Goal: Task Accomplishment & Management: Use online tool/utility

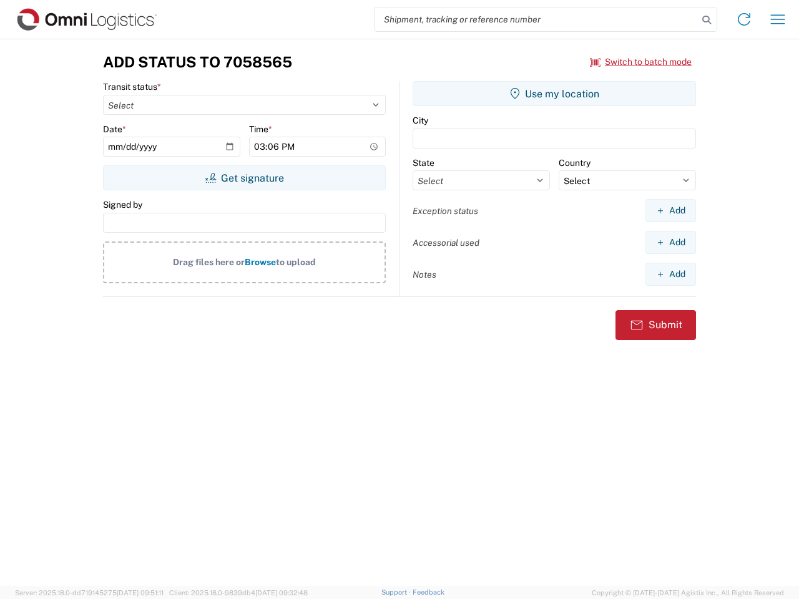
click at [536, 19] on input "search" at bounding box center [536, 19] width 323 height 24
click at [707, 20] on icon at bounding box center [706, 19] width 17 height 17
click at [744, 19] on icon at bounding box center [744, 19] width 20 height 20
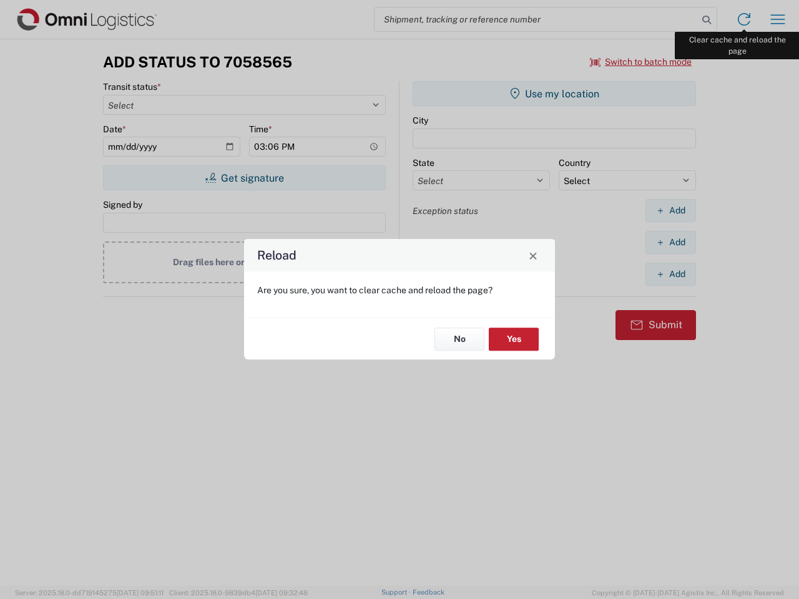
click at [778, 19] on div "Reload Are you sure, you want to clear cache and reload the page? No Yes" at bounding box center [399, 299] width 799 height 599
click at [641, 62] on div "Reload Are you sure, you want to clear cache and reload the page? No Yes" at bounding box center [399, 299] width 799 height 599
click at [244, 178] on div "Reload Are you sure, you want to clear cache and reload the page? No Yes" at bounding box center [399, 299] width 799 height 599
click at [555, 94] on div "Reload Are you sure, you want to clear cache and reload the page? No Yes" at bounding box center [399, 299] width 799 height 599
click at [671, 210] on div "Reload Are you sure, you want to clear cache and reload the page? No Yes" at bounding box center [399, 299] width 799 height 599
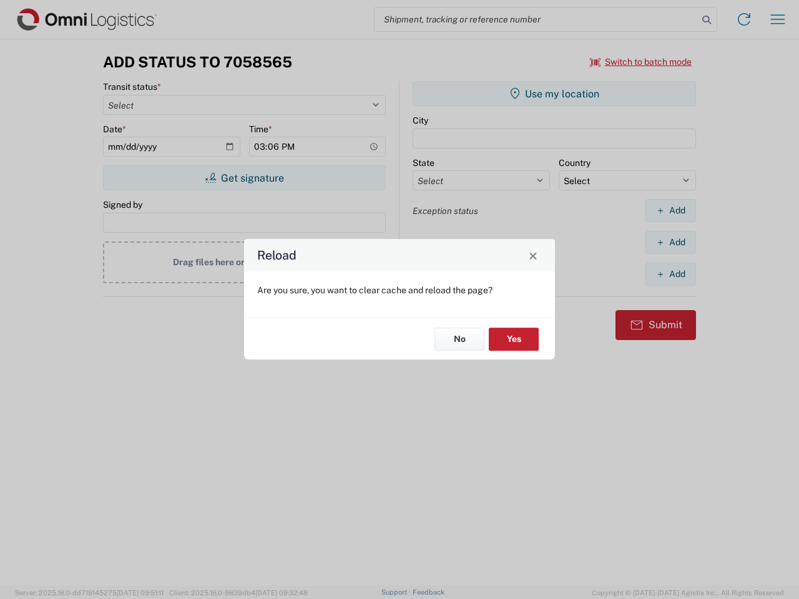
click at [671, 242] on div "Reload Are you sure, you want to clear cache and reload the page? No Yes" at bounding box center [399, 299] width 799 height 599
click at [671, 274] on div "Reload Are you sure, you want to clear cache and reload the page? No Yes" at bounding box center [399, 299] width 799 height 599
